Goal: Information Seeking & Learning: Check status

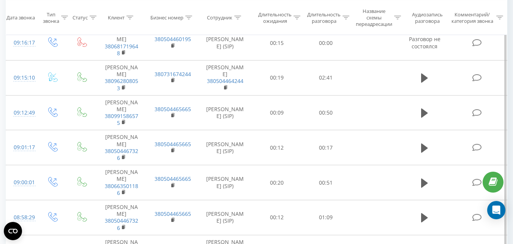
scroll to position [114, 0]
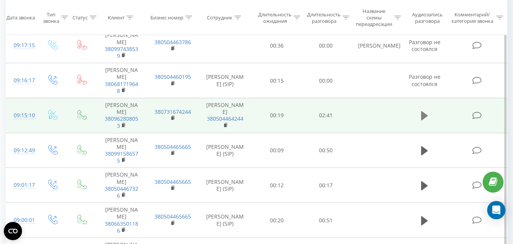
click at [424, 111] on icon at bounding box center [424, 115] width 7 height 9
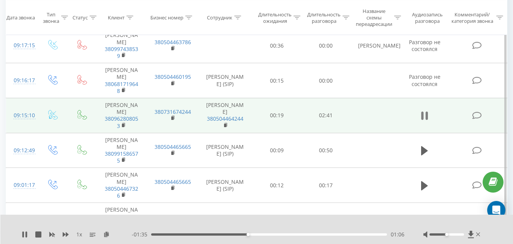
click at [424, 110] on icon at bounding box center [424, 115] width 7 height 11
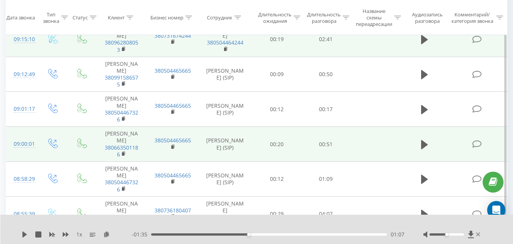
scroll to position [76, 0]
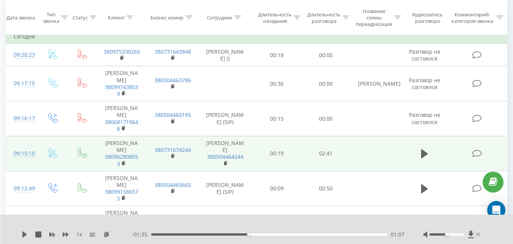
click at [478, 234] on icon at bounding box center [479, 234] width 4 height 4
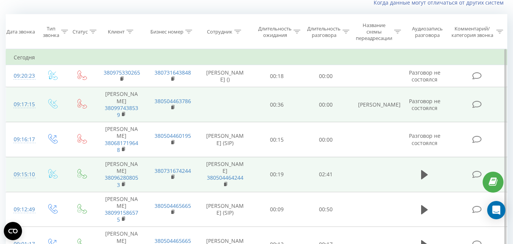
scroll to position [38, 0]
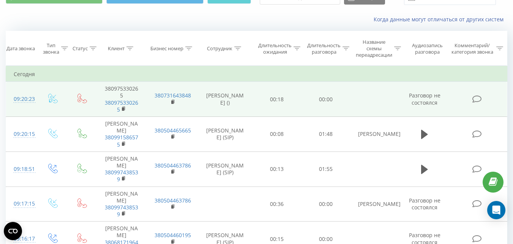
scroll to position [38, 0]
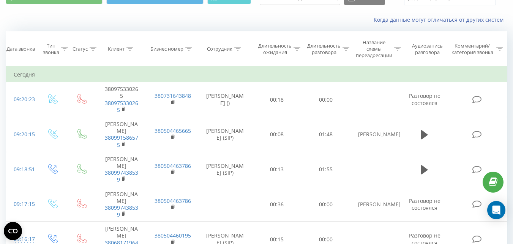
scroll to position [38, 0]
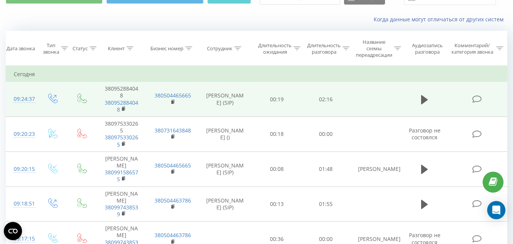
scroll to position [38, 0]
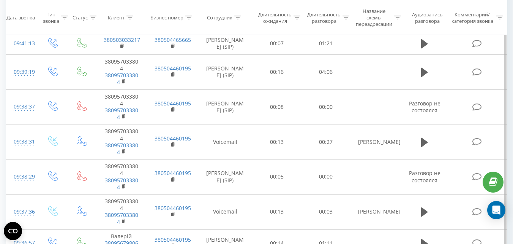
scroll to position [228, 0]
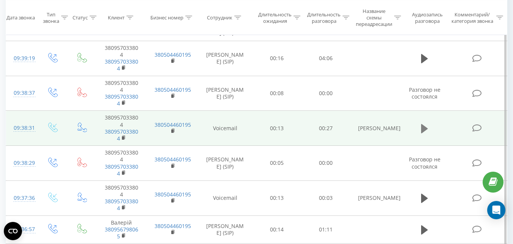
click at [422, 129] on icon at bounding box center [424, 128] width 7 height 9
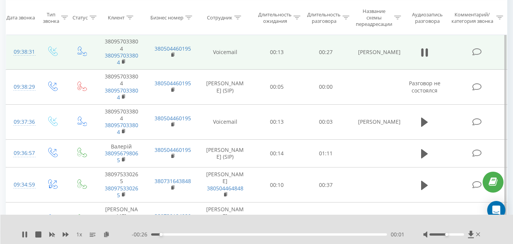
scroll to position [342, 0]
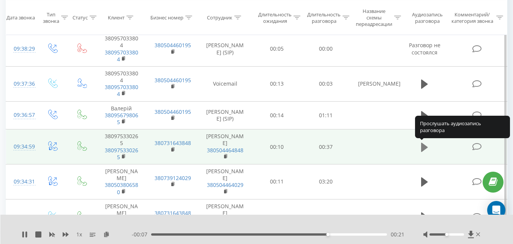
click at [425, 145] on icon at bounding box center [424, 146] width 7 height 9
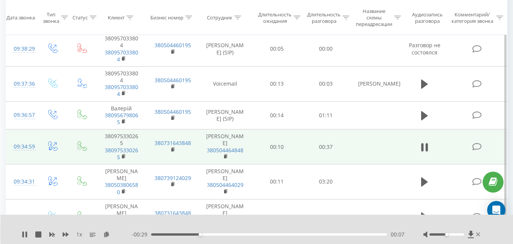
click at [425, 145] on icon at bounding box center [424, 147] width 7 height 11
click at [479, 235] on icon at bounding box center [479, 234] width 4 height 4
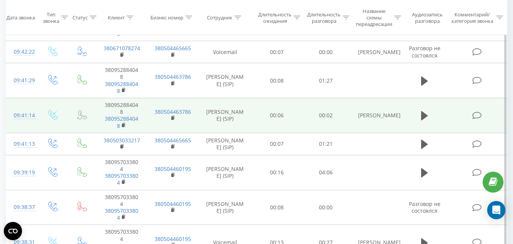
scroll to position [38, 0]
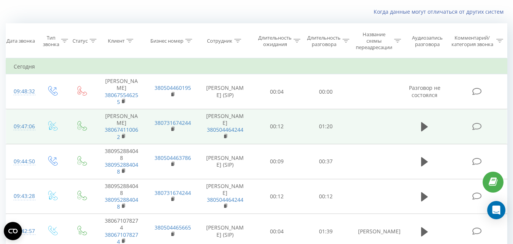
scroll to position [38, 0]
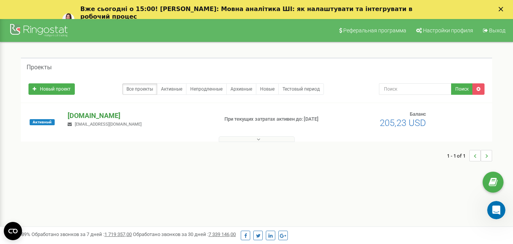
click at [78, 111] on p "[DOMAIN_NAME]" at bounding box center [140, 116] width 144 height 10
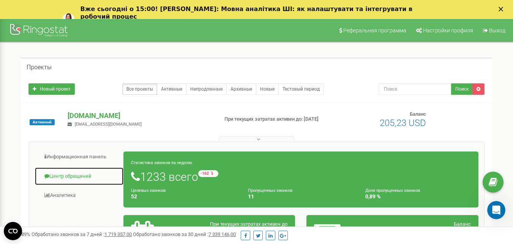
click at [86, 181] on link "Центр обращений" at bounding box center [79, 176] width 89 height 19
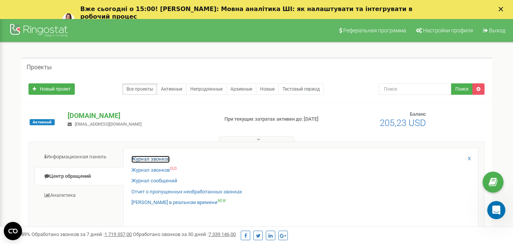
click at [160, 157] on link "Журнал звонков" at bounding box center [151, 158] width 38 height 7
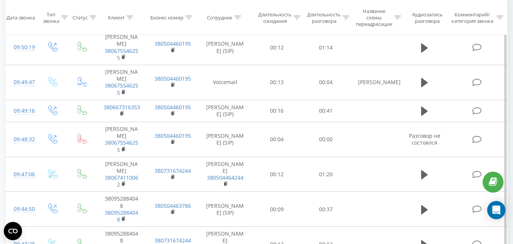
scroll to position [380, 0]
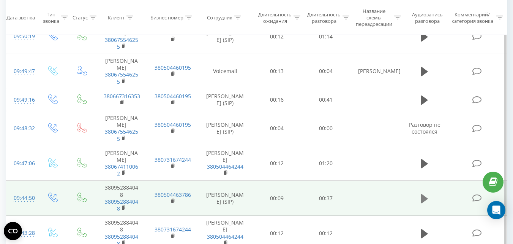
click at [423, 194] on icon at bounding box center [424, 198] width 7 height 9
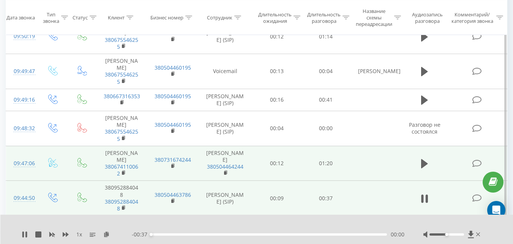
scroll to position [418, 0]
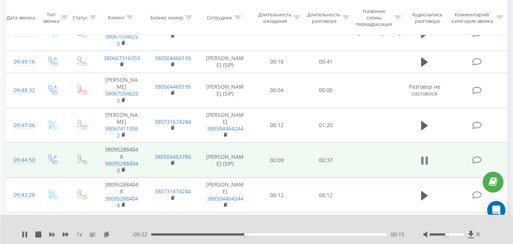
click at [426, 156] on icon at bounding box center [427, 160] width 2 height 8
click at [27, 235] on icon at bounding box center [25, 234] width 6 height 6
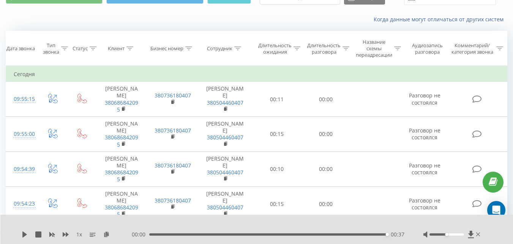
scroll to position [38, 0]
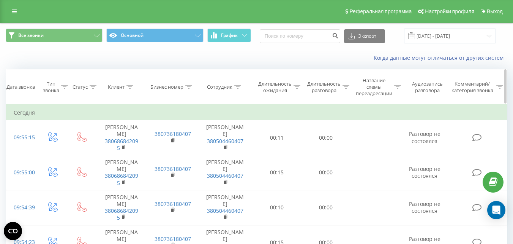
click at [238, 89] on div at bounding box center [237, 87] width 7 height 6
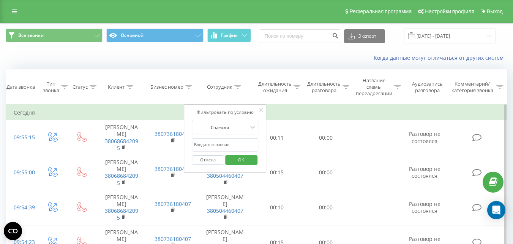
click at [233, 144] on input "text" at bounding box center [225, 144] width 67 height 13
type input "безсмертна"
click at [247, 163] on span "OK" at bounding box center [241, 160] width 21 height 12
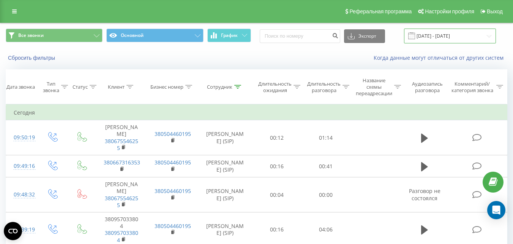
click at [461, 36] on input "[DATE] - [DATE]" at bounding box center [450, 36] width 92 height 15
click at [460, 38] on input "[DATE] - [DATE]" at bounding box center [450, 36] width 92 height 15
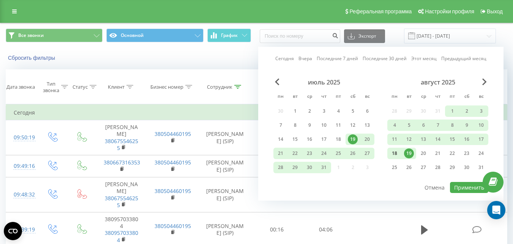
click at [396, 153] on div "18" at bounding box center [395, 153] width 10 height 10
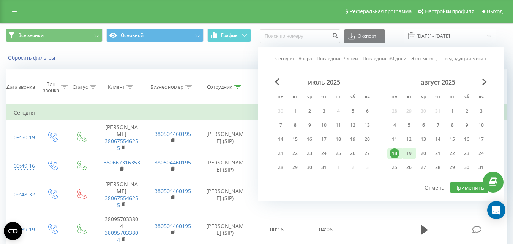
click at [406, 155] on div "19" at bounding box center [409, 153] width 10 height 10
drag, startPoint x: 468, startPoint y: 186, endPoint x: 490, endPoint y: 151, distance: 41.3
click at [468, 186] on button "Применить" at bounding box center [469, 187] width 38 height 11
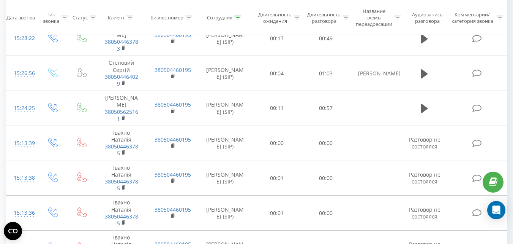
scroll to position [751, 0]
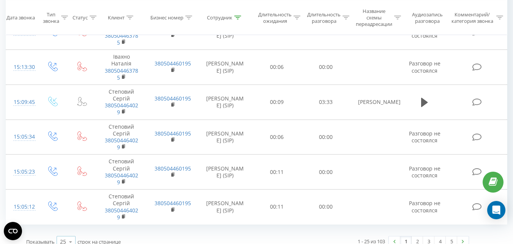
click at [65, 234] on icon at bounding box center [70, 241] width 11 height 15
click at [65, 227] on span "100" at bounding box center [64, 230] width 9 height 7
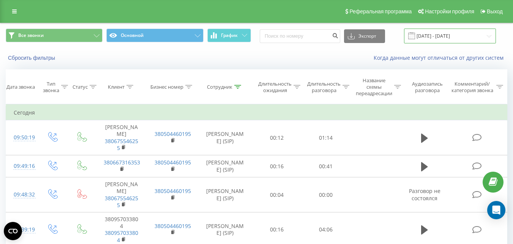
click at [459, 38] on input "18.08.2025 - 19.08.2025" at bounding box center [450, 36] width 92 height 15
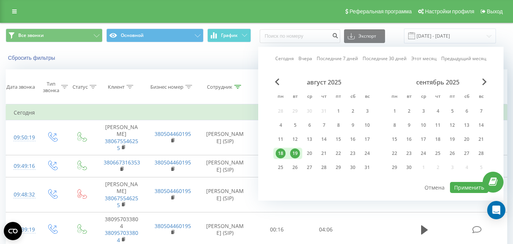
click at [284, 155] on div "18" at bounding box center [281, 153] width 10 height 10
click at [465, 185] on button "Применить" at bounding box center [469, 187] width 38 height 11
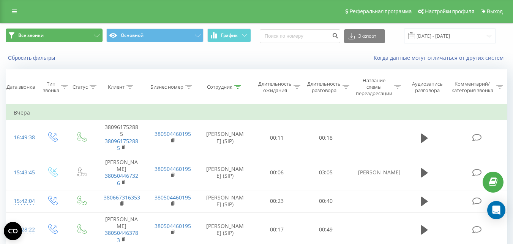
click at [80, 38] on button "Все звонки" at bounding box center [54, 36] width 97 height 14
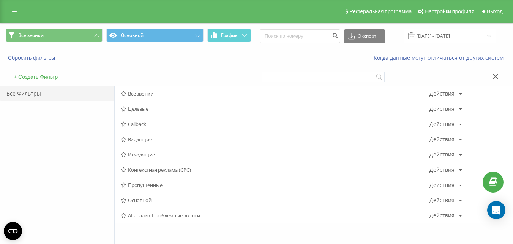
click at [135, 154] on span "Исходящие" at bounding box center [275, 154] width 309 height 5
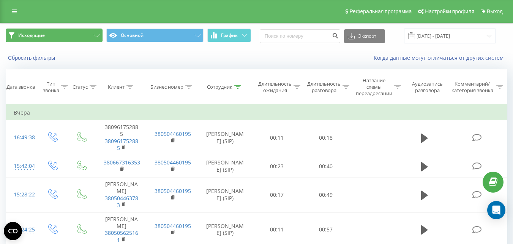
click at [83, 34] on button "Исходящие" at bounding box center [54, 36] width 97 height 14
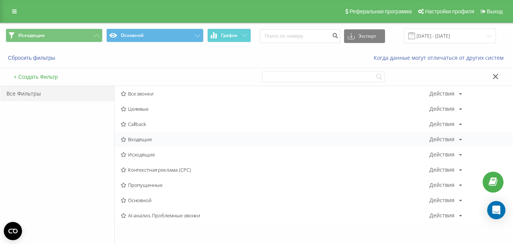
click at [138, 139] on span "Входящие" at bounding box center [275, 138] width 309 height 5
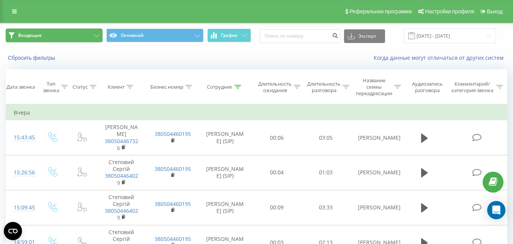
click at [64, 36] on button "Входящие" at bounding box center [54, 36] width 97 height 14
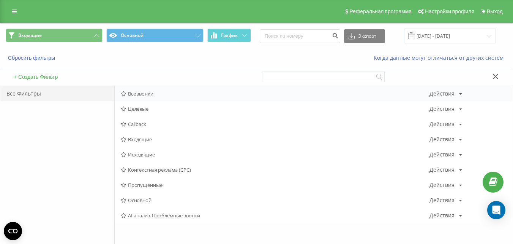
click at [137, 97] on div "Все звонки Действия Редактировать Копировать Удалить По умолчанию Поделиться" at bounding box center [314, 93] width 398 height 15
click at [131, 91] on span "Все звонки" at bounding box center [275, 93] width 309 height 5
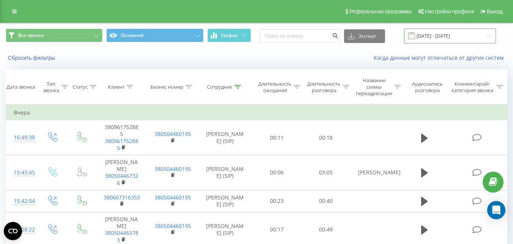
click at [454, 39] on input "18.08.2025 - 18.08.2025" at bounding box center [450, 36] width 92 height 15
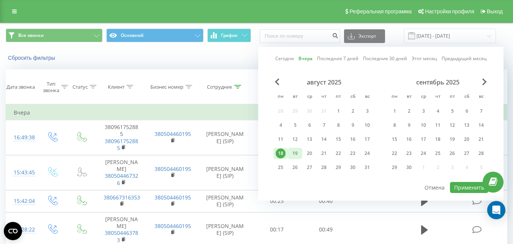
click at [295, 155] on div "19" at bounding box center [295, 153] width 10 height 10
click at [461, 185] on button "Применить" at bounding box center [469, 187] width 38 height 11
type input "[DATE] - [DATE]"
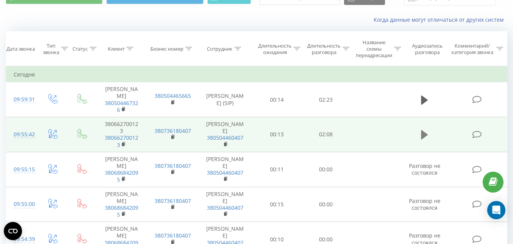
click at [421, 133] on button at bounding box center [424, 134] width 11 height 11
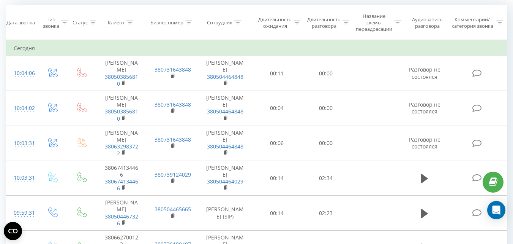
scroll to position [76, 0]
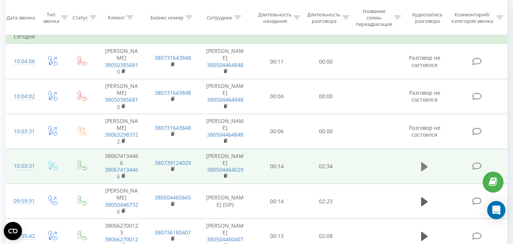
click at [422, 164] on icon at bounding box center [424, 166] width 7 height 9
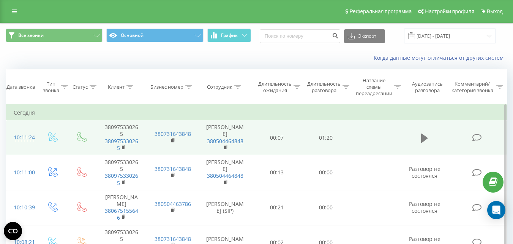
click at [423, 138] on icon at bounding box center [424, 137] width 7 height 9
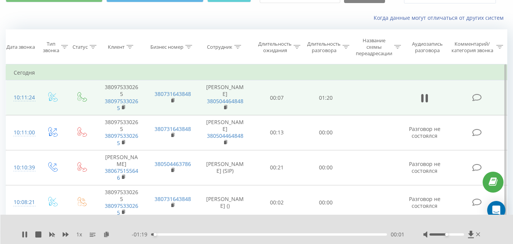
scroll to position [38, 0]
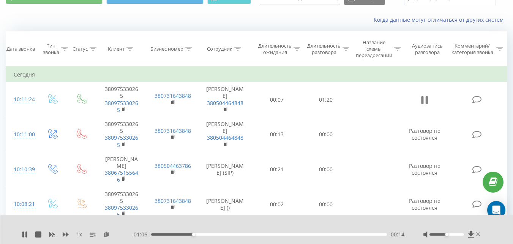
click at [427, 102] on icon at bounding box center [427, 100] width 2 height 8
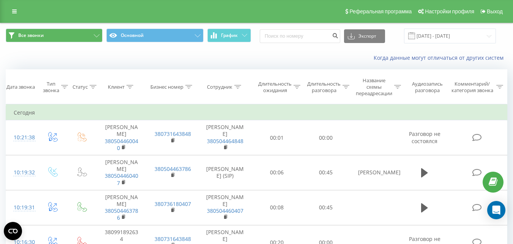
scroll to position [38, 0]
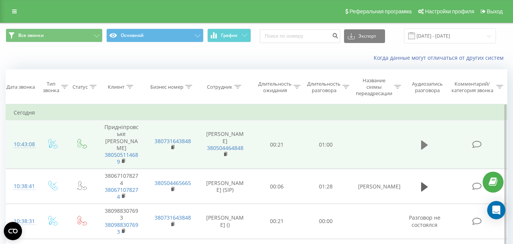
click at [424, 141] on icon at bounding box center [424, 144] width 7 height 9
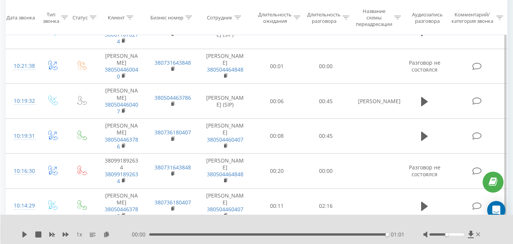
scroll to position [228, 0]
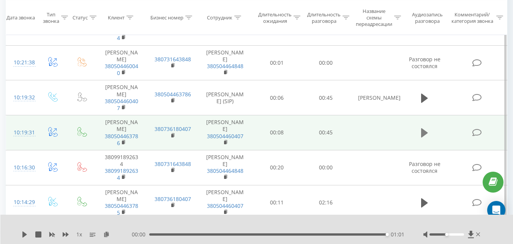
click at [424, 128] on icon at bounding box center [424, 132] width 7 height 9
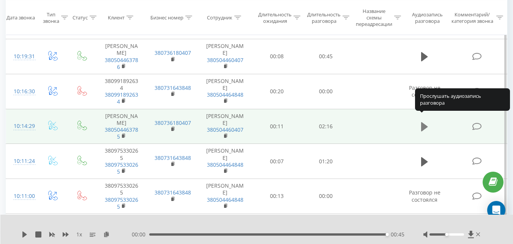
click at [427, 122] on icon at bounding box center [424, 126] width 7 height 9
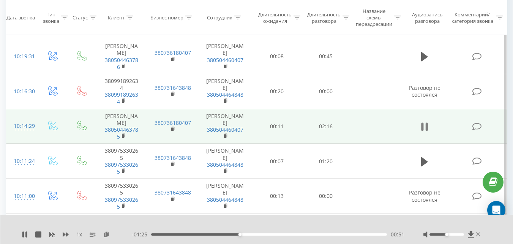
click at [428, 122] on icon at bounding box center [427, 126] width 2 height 8
click at [23, 234] on icon at bounding box center [24, 234] width 5 height 6
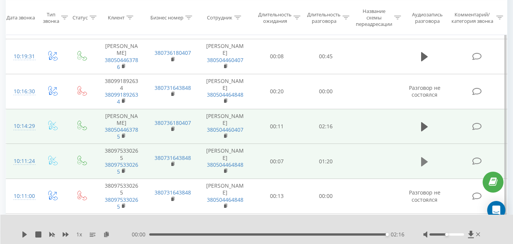
click at [420, 156] on button at bounding box center [424, 161] width 11 height 11
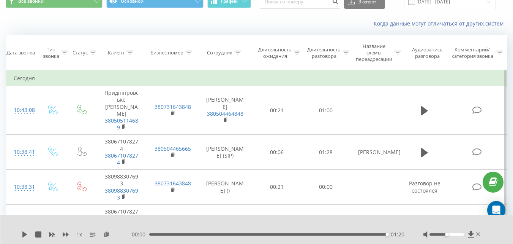
scroll to position [0, 0]
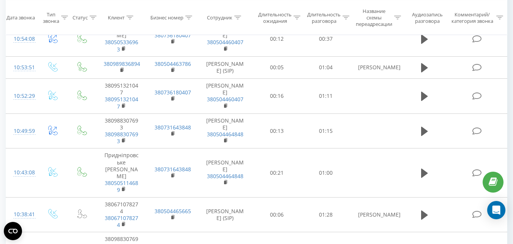
scroll to position [152, 0]
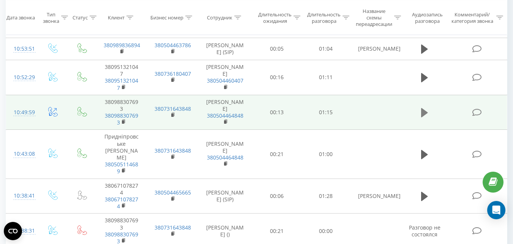
click at [422, 113] on icon at bounding box center [424, 112] width 7 height 9
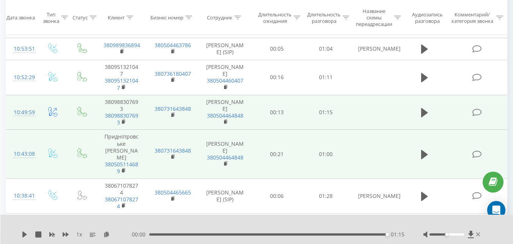
scroll to position [114, 0]
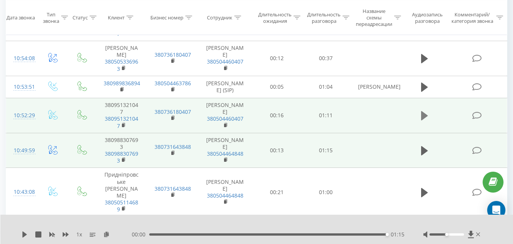
click at [420, 114] on button at bounding box center [424, 115] width 11 height 11
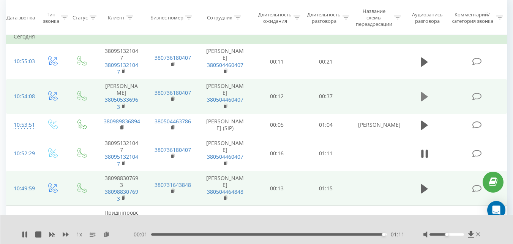
click at [426, 92] on icon at bounding box center [424, 96] width 7 height 11
click at [426, 98] on icon at bounding box center [427, 96] width 2 height 8
click at [24, 233] on icon at bounding box center [24, 234] width 5 height 6
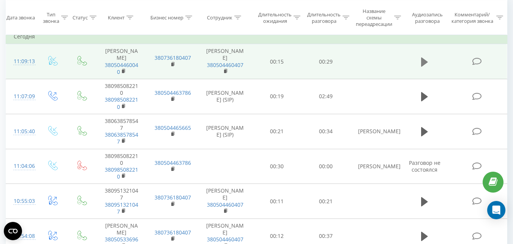
click at [423, 63] on icon at bounding box center [424, 61] width 7 height 9
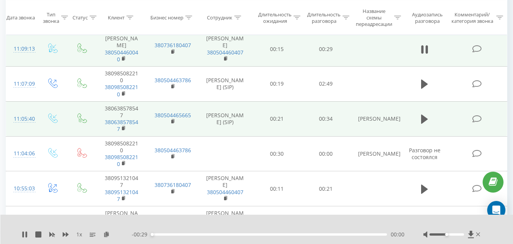
scroll to position [76, 0]
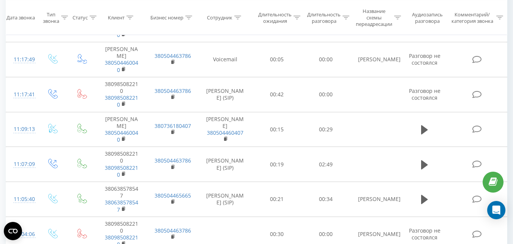
scroll to position [76, 0]
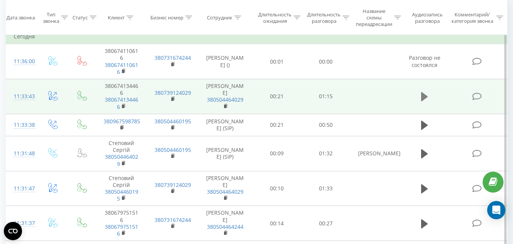
click at [424, 97] on icon at bounding box center [424, 96] width 7 height 9
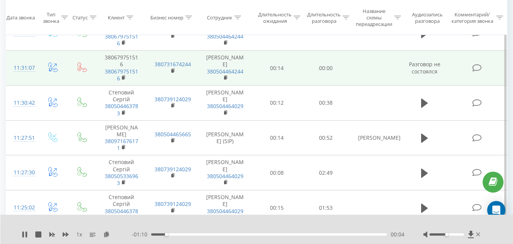
scroll to position [304, 0]
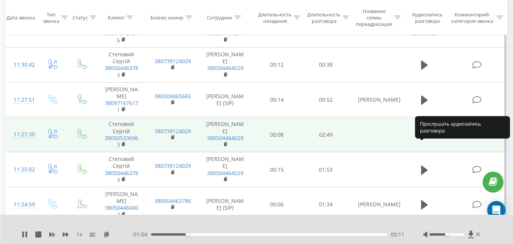
click at [425, 139] on icon at bounding box center [424, 134] width 7 height 9
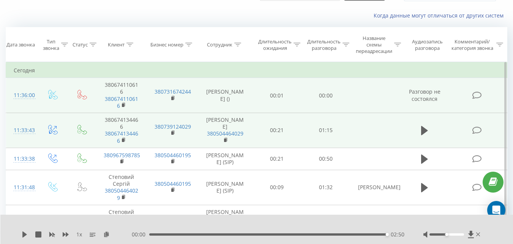
scroll to position [0, 0]
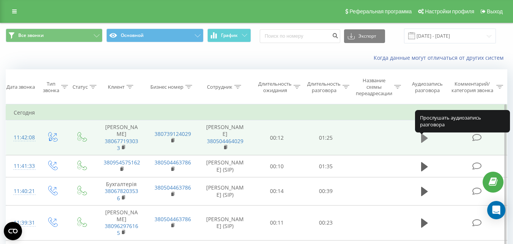
click at [426, 142] on icon at bounding box center [424, 137] width 7 height 9
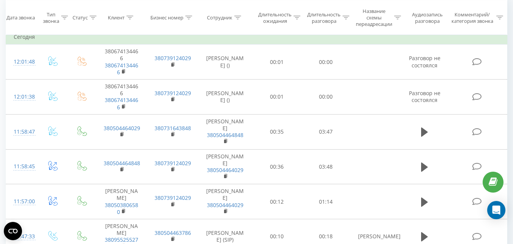
scroll to position [76, 0]
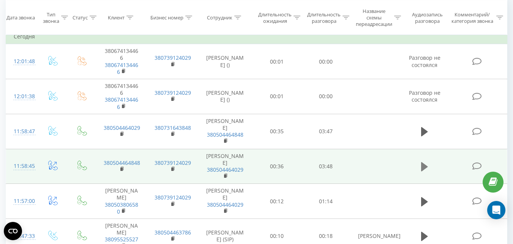
click at [425, 166] on icon at bounding box center [424, 166] width 7 height 9
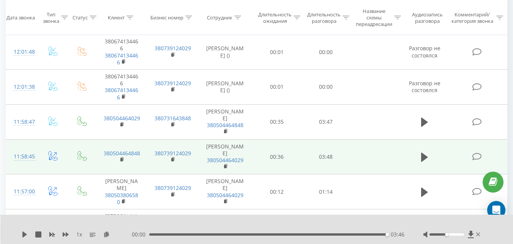
scroll to position [38, 0]
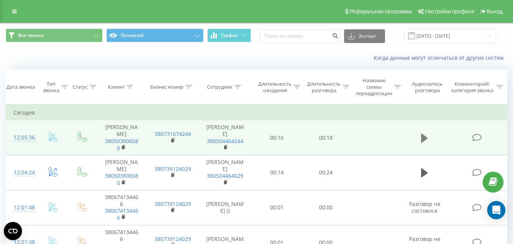
click at [426, 139] on icon at bounding box center [424, 137] width 7 height 9
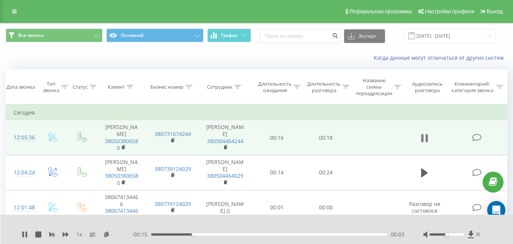
click at [426, 141] on icon at bounding box center [427, 138] width 2 height 8
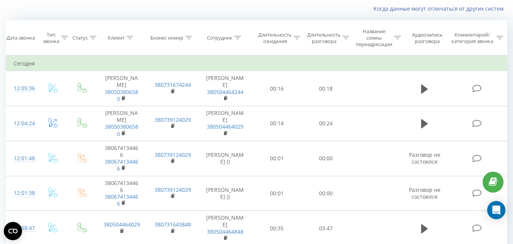
scroll to position [38, 0]
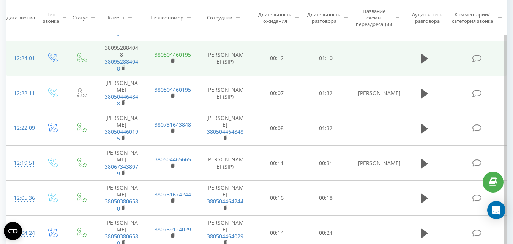
scroll to position [190, 0]
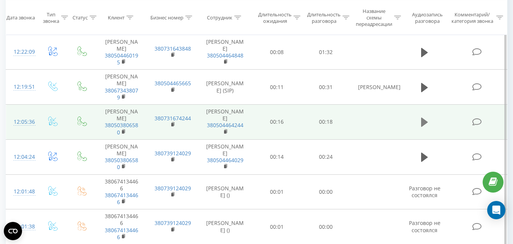
click at [423, 124] on icon at bounding box center [424, 121] width 7 height 9
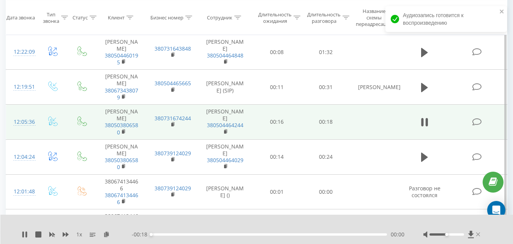
click at [479, 234] on icon at bounding box center [479, 234] width 4 height 4
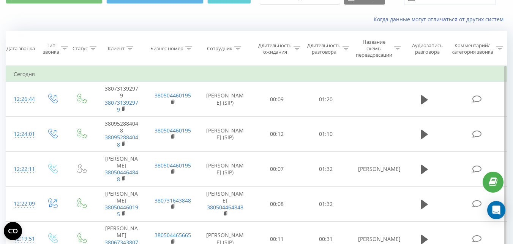
scroll to position [38, 0]
